Goal: Information Seeking & Learning: Learn about a topic

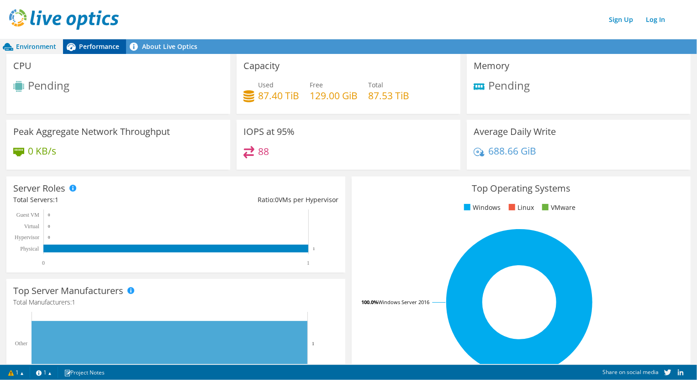
click at [99, 52] on div "Performance" at bounding box center [94, 46] width 63 height 15
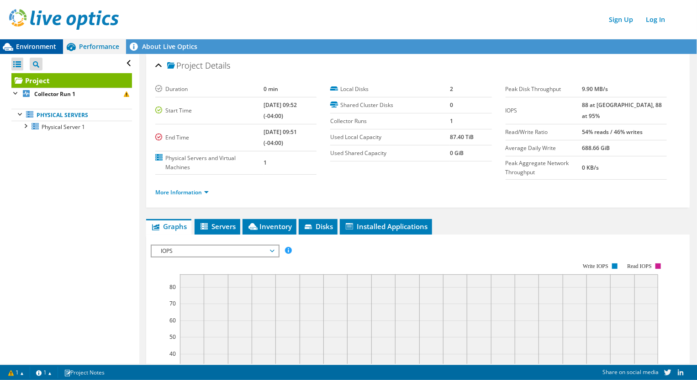
click at [34, 46] on span "Environment" at bounding box center [36, 46] width 40 height 9
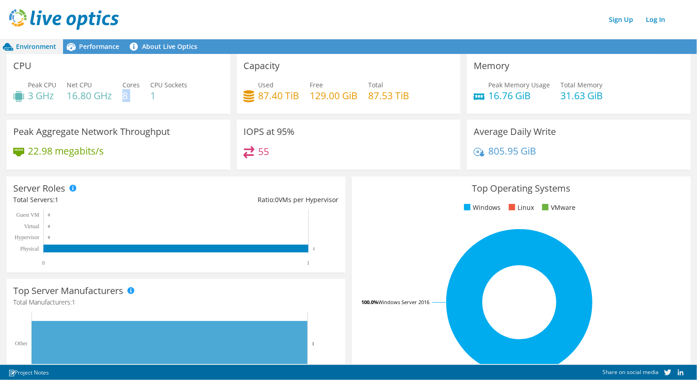
scroll to position [122, 0]
click at [86, 48] on span "Performance" at bounding box center [99, 46] width 40 height 9
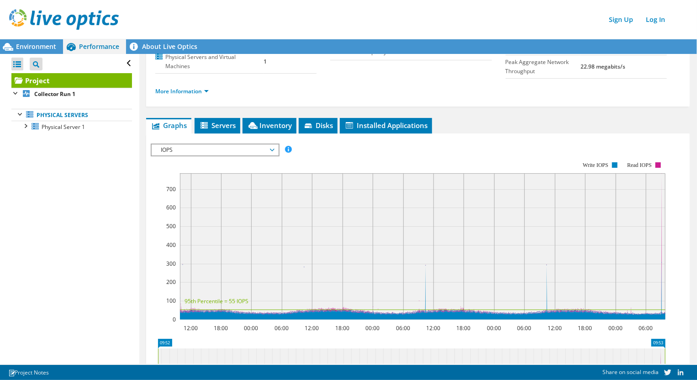
scroll to position [0, 0]
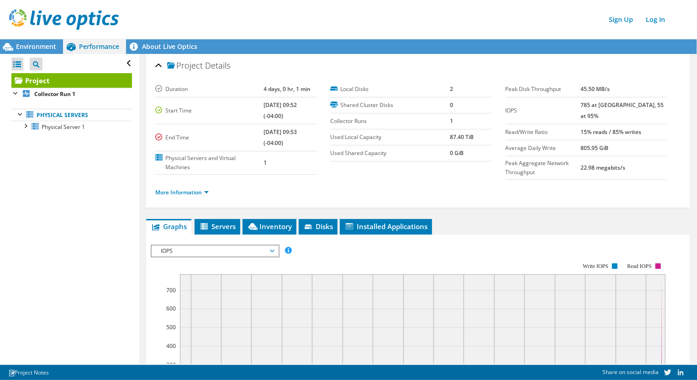
drag, startPoint x: 588, startPoint y: 106, endPoint x: 622, endPoint y: 104, distance: 33.4
click at [622, 104] on tr "IOPS 785 at Peak, 55 at 95%" at bounding box center [586, 110] width 161 height 27
click at [512, 196] on div "More Information" at bounding box center [417, 193] width 525 height 26
click at [40, 52] on div "Environment" at bounding box center [31, 46] width 63 height 15
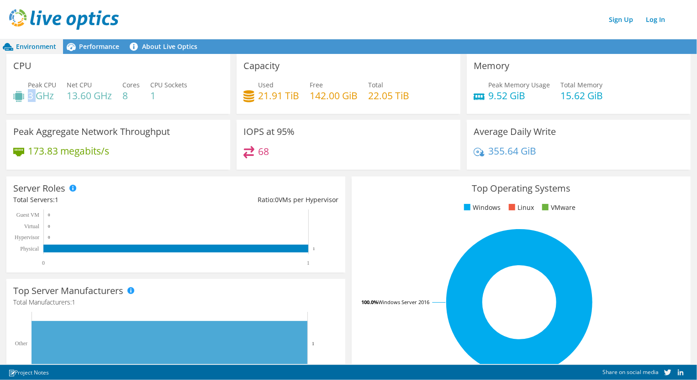
scroll to position [122, 0]
drag, startPoint x: 0, startPoint y: 0, endPoint x: 55, endPoint y: 95, distance: 109.7
click at [55, 95] on h4 "3 GHz" at bounding box center [42, 95] width 28 height 10
drag, startPoint x: 277, startPoint y: 94, endPoint x: 282, endPoint y: 94, distance: 5.0
click at [282, 94] on h4 "21.91 TiB" at bounding box center [278, 95] width 41 height 10
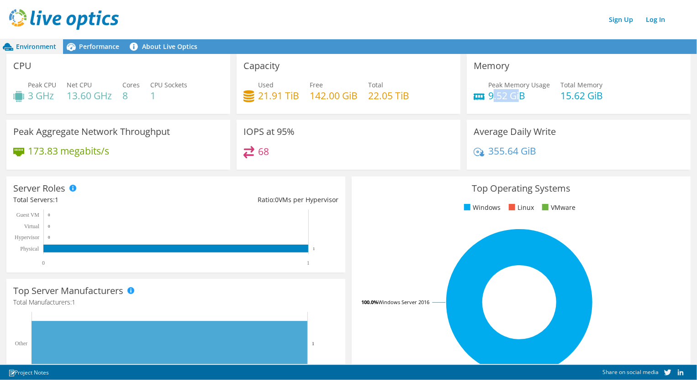
drag, startPoint x: 494, startPoint y: 95, endPoint x: 518, endPoint y: 96, distance: 23.8
click at [518, 96] on h4 "9.52 GiB" at bounding box center [519, 95] width 62 height 10
click at [101, 50] on span "Performance" at bounding box center [99, 46] width 40 height 9
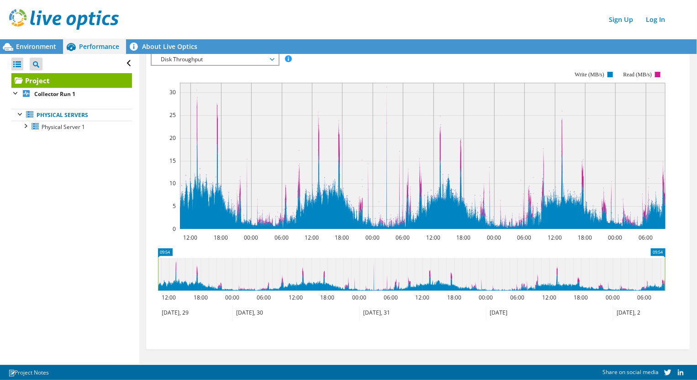
scroll to position [69, 0]
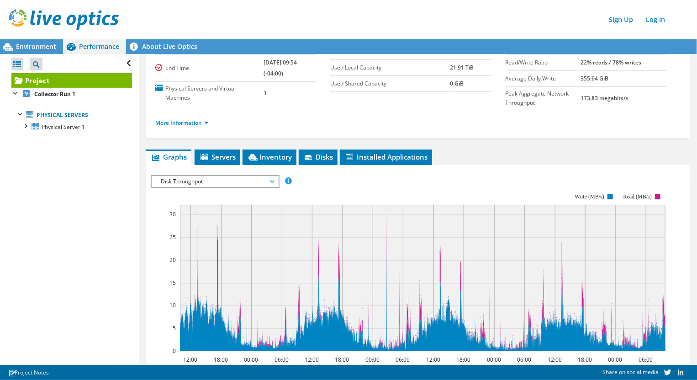
click at [207, 176] on span "Disk Throughput" at bounding box center [214, 181] width 117 height 11
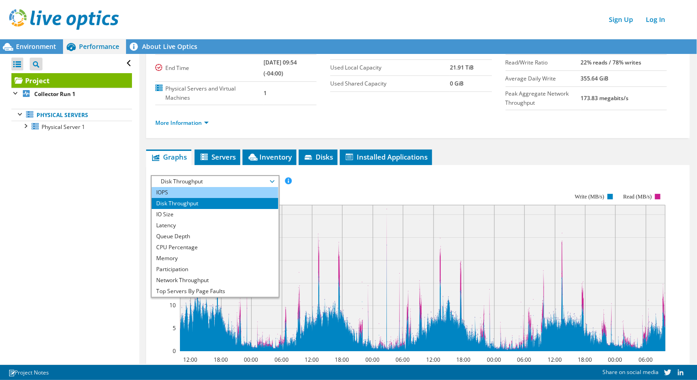
drag, startPoint x: 212, startPoint y: 190, endPoint x: 258, endPoint y: 193, distance: 45.8
click at [213, 190] on li "IOPS" at bounding box center [215, 192] width 127 height 11
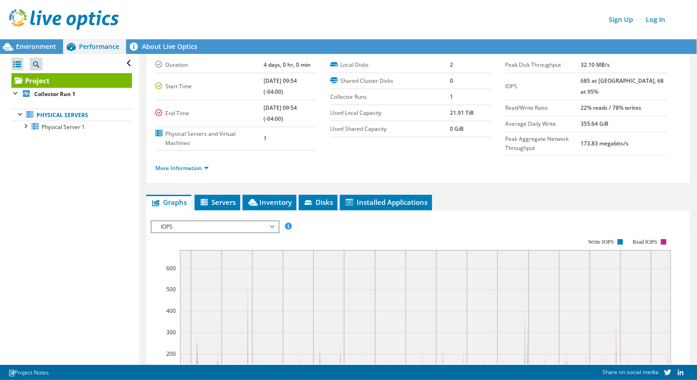
scroll to position [0, 0]
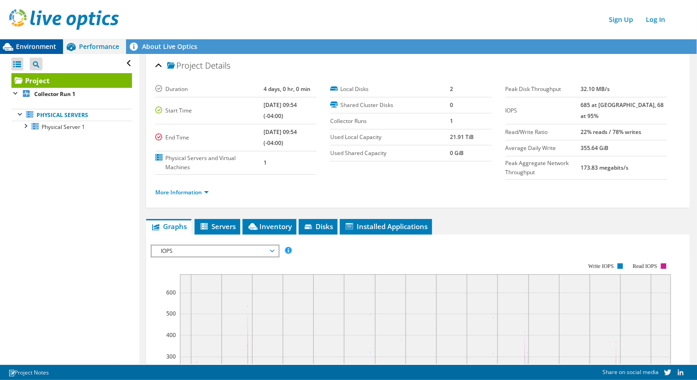
click at [42, 48] on span "Environment" at bounding box center [36, 46] width 40 height 9
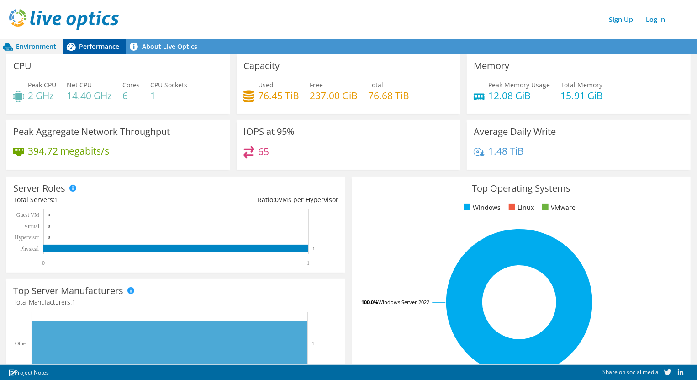
click at [99, 49] on span "Performance" at bounding box center [99, 46] width 40 height 9
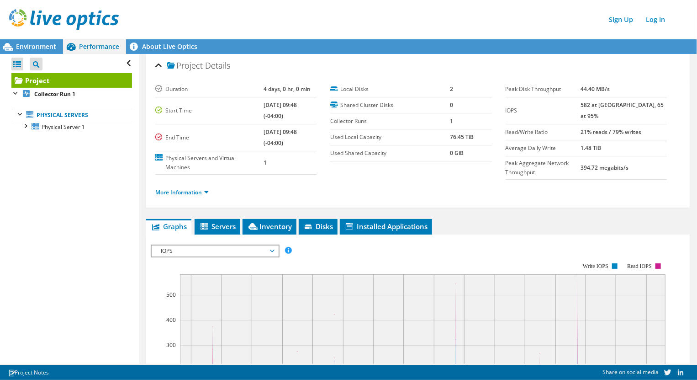
click at [193, 254] on span "IOPS" at bounding box center [214, 250] width 117 height 11
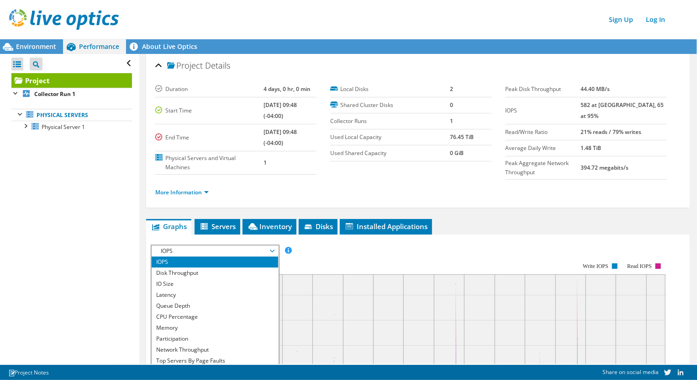
click at [194, 254] on span "IOPS" at bounding box center [214, 250] width 117 height 11
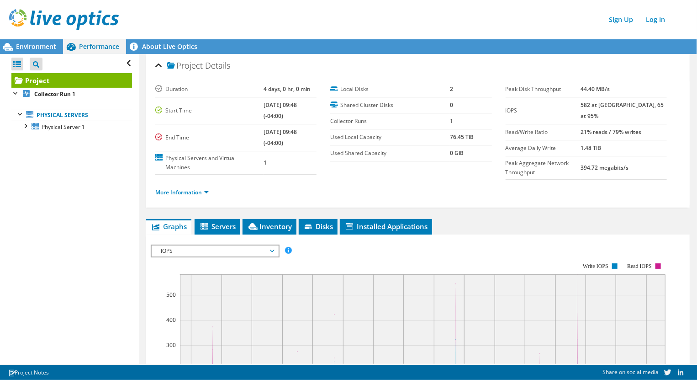
drag, startPoint x: 598, startPoint y: 103, endPoint x: 625, endPoint y: 102, distance: 27.0
click at [625, 102] on tr "IOPS 582 at Peak, 65 at 95%" at bounding box center [586, 110] width 161 height 27
drag, startPoint x: 46, startPoint y: 216, endPoint x: 65, endPoint y: 186, distance: 35.6
click at [46, 215] on div "Open All Close All Project Tree Filter Project Collector Run 1" at bounding box center [69, 209] width 139 height 310
drag, startPoint x: 22, startPoint y: 47, endPoint x: 32, endPoint y: 48, distance: 9.1
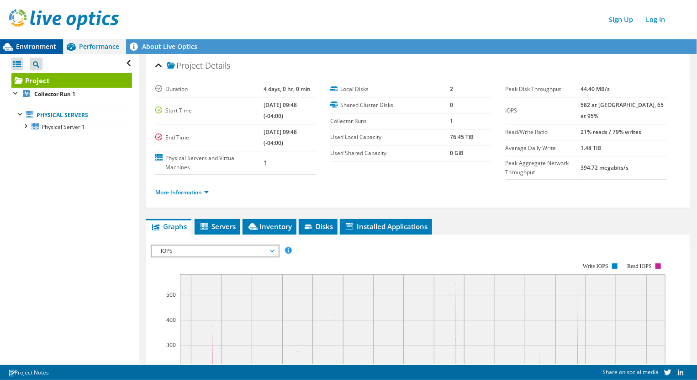
click at [22, 47] on span "Environment" at bounding box center [36, 46] width 40 height 9
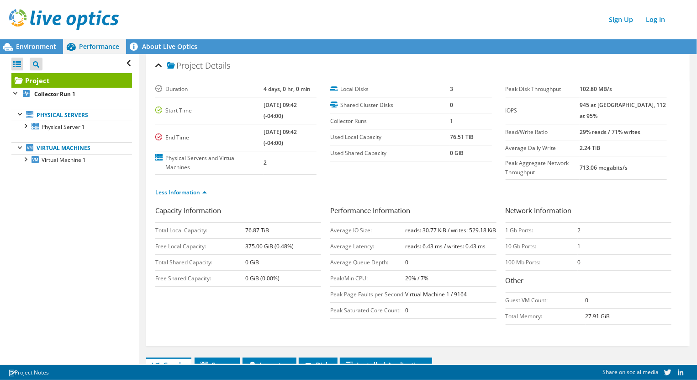
scroll to position [284, 0]
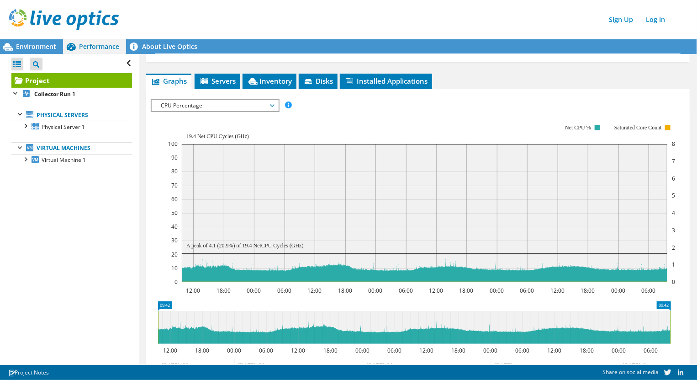
click at [209, 111] on span "CPU Percentage" at bounding box center [214, 105] width 117 height 11
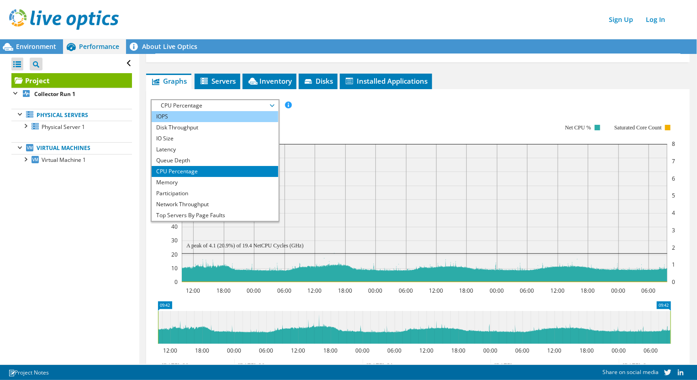
click at [179, 122] on li "IOPS" at bounding box center [215, 116] width 127 height 11
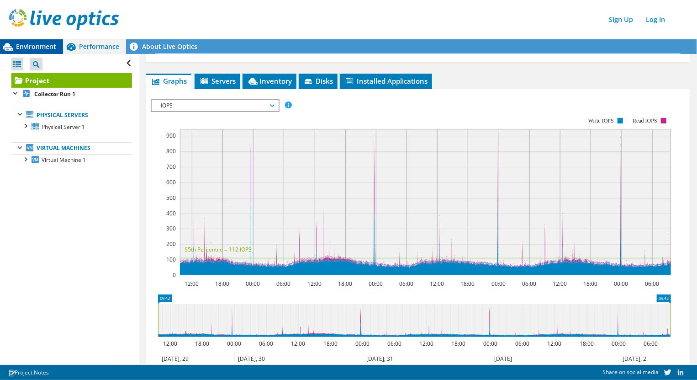
click at [36, 38] on header "Sign Up Log In" at bounding box center [357, 19] width 715 height 39
click at [44, 48] on span "Environment" at bounding box center [36, 46] width 40 height 9
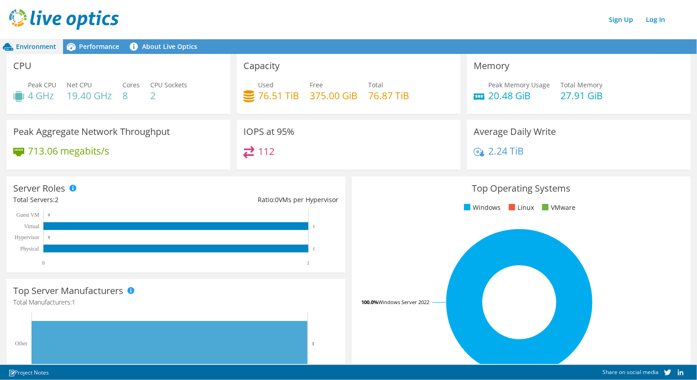
scroll to position [51, 0]
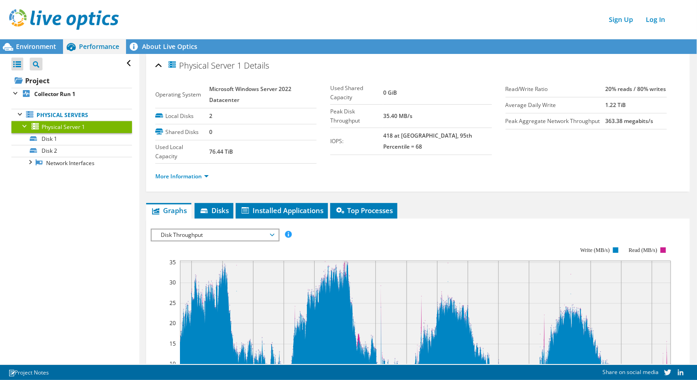
click at [181, 237] on span "Disk Throughput" at bounding box center [214, 234] width 117 height 11
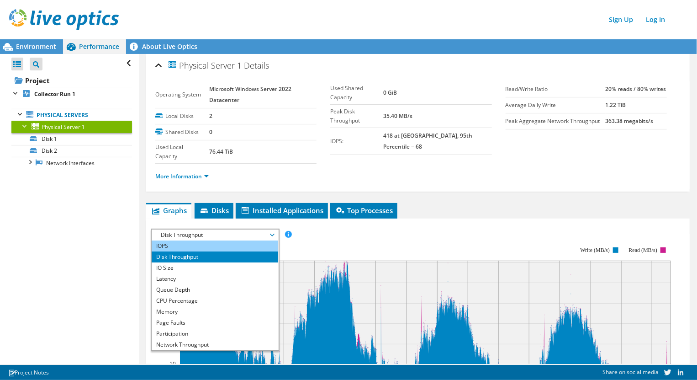
click at [177, 247] on li "IOPS" at bounding box center [215, 245] width 127 height 11
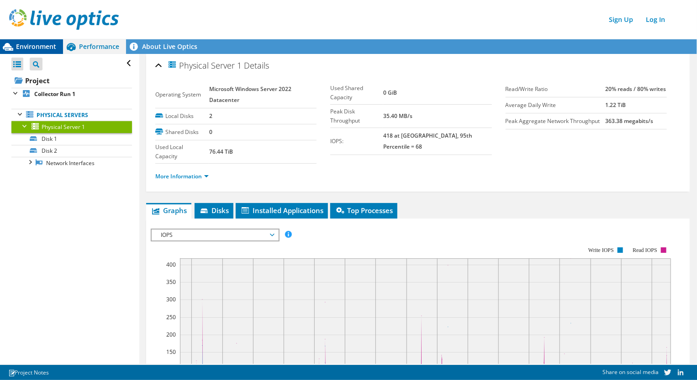
click at [47, 47] on span "Environment" at bounding box center [36, 46] width 40 height 9
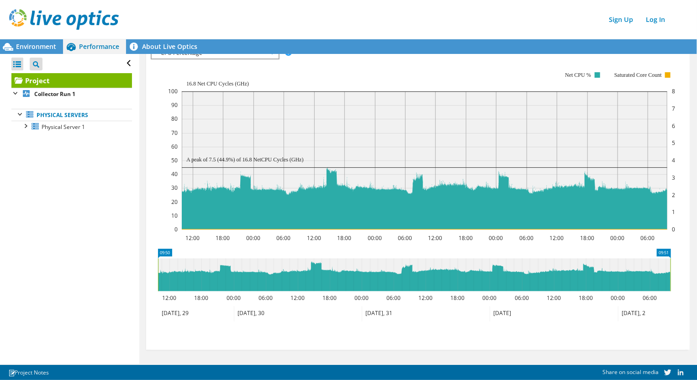
scroll to position [76, 0]
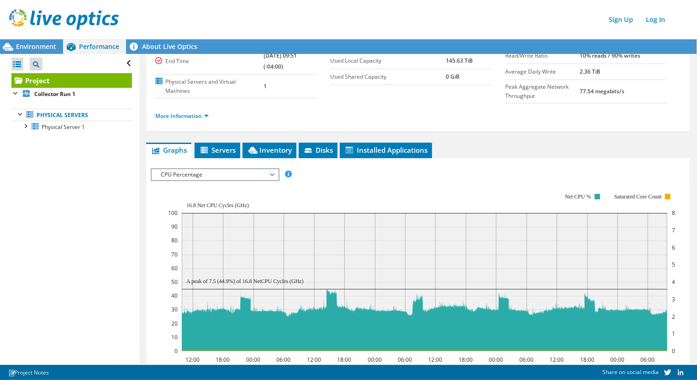
click at [196, 176] on span "CPU Percentage" at bounding box center [214, 174] width 117 height 11
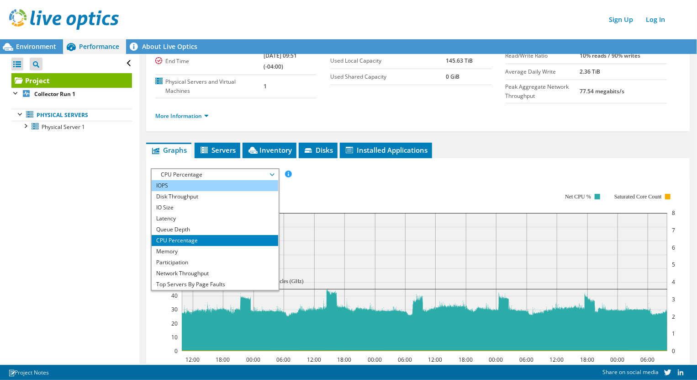
click at [177, 185] on li "IOPS" at bounding box center [215, 185] width 127 height 11
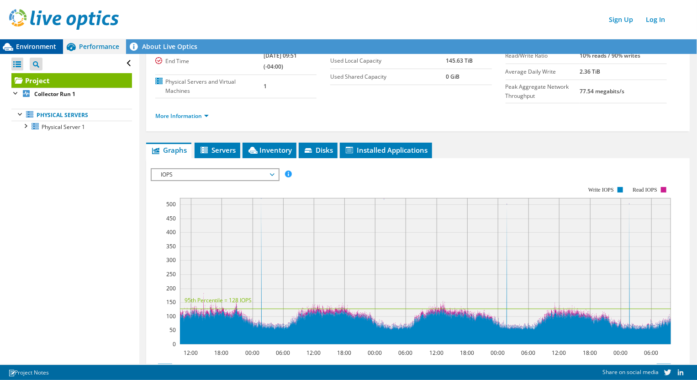
click at [26, 48] on span "Environment" at bounding box center [36, 46] width 40 height 9
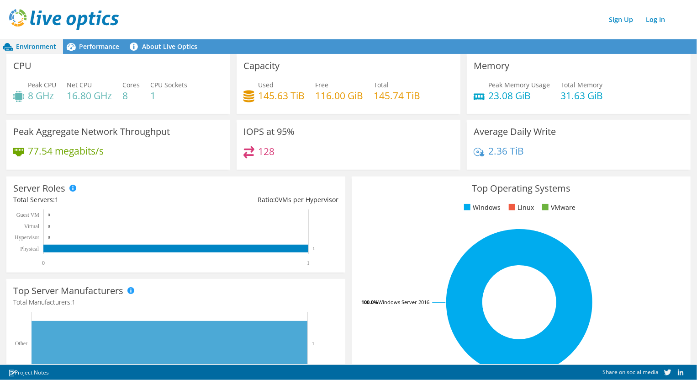
scroll to position [0, 0]
